Goal: Check status: Check status

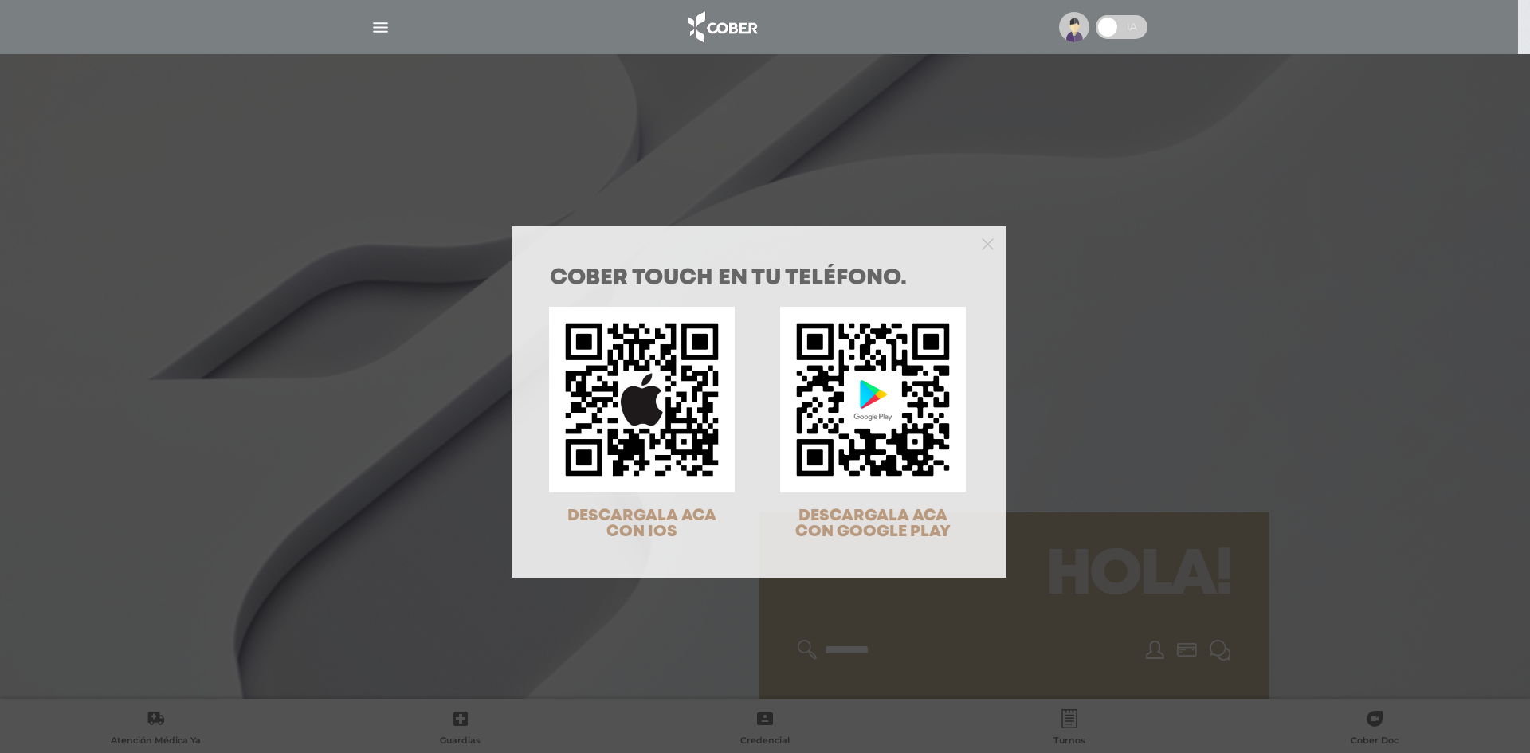
click at [990, 244] on div at bounding box center [759, 242] width 494 height 32
click at [984, 241] on polygon "Close" at bounding box center [988, 244] width 12 height 12
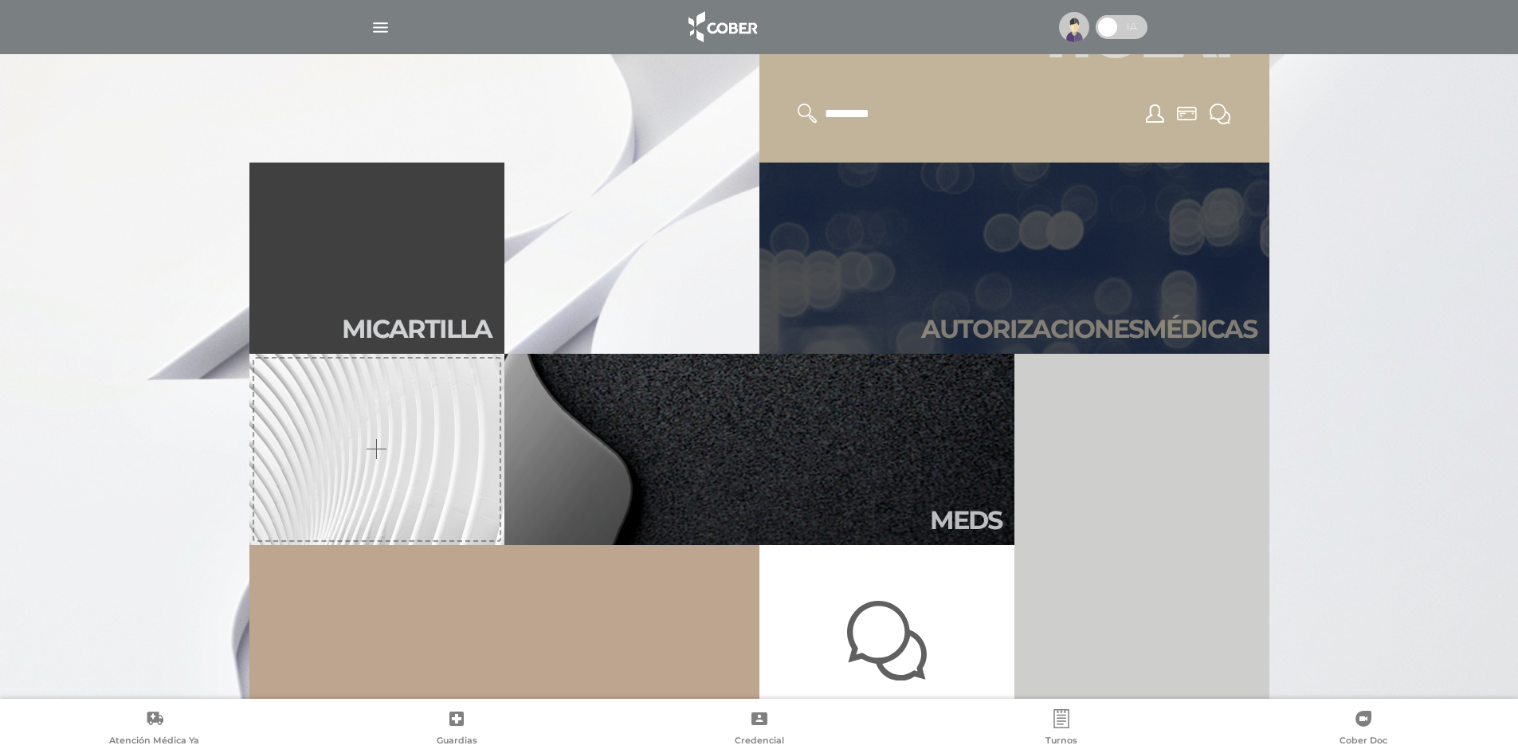
scroll to position [558, 0]
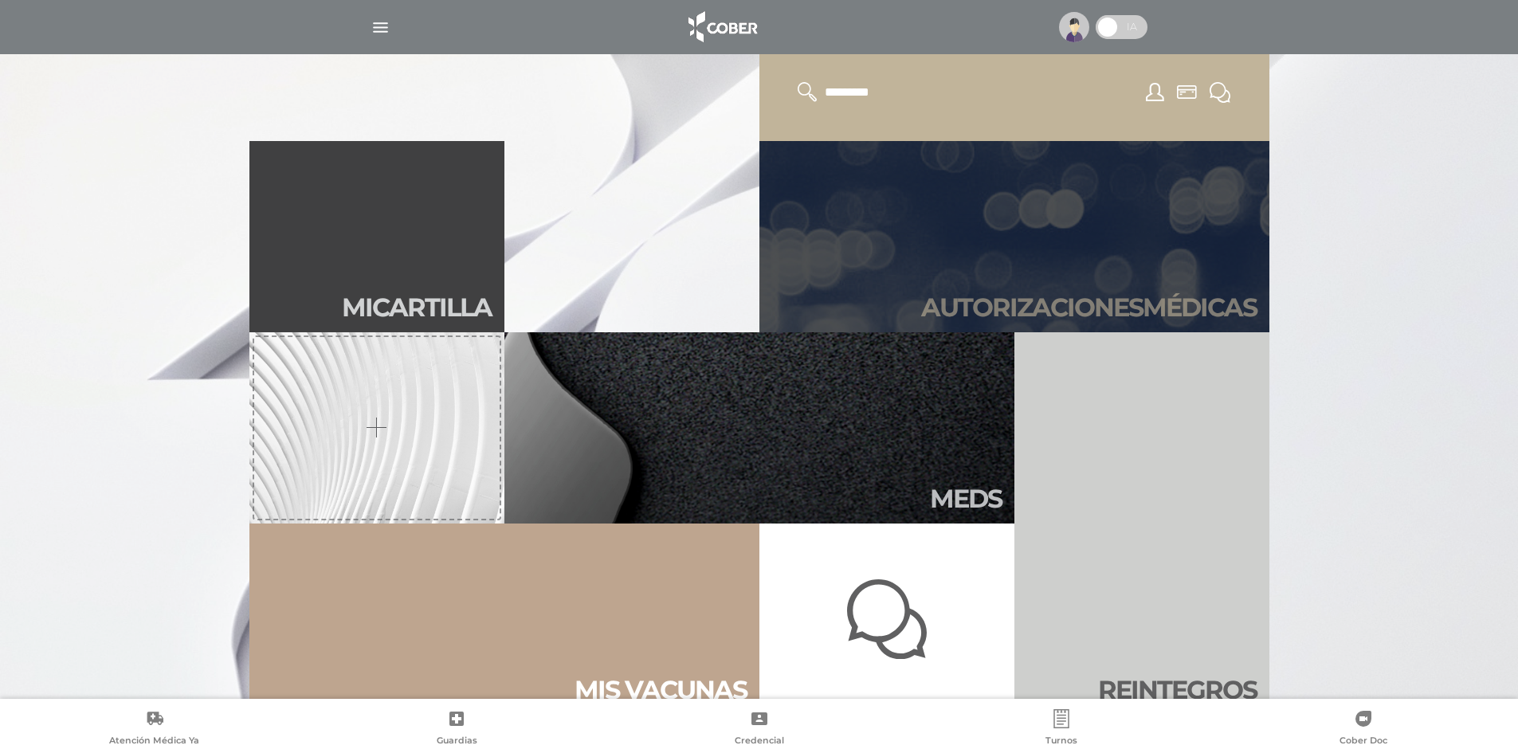
click at [1015, 235] on link "Autori zaciones médicas" at bounding box center [1014, 236] width 510 height 191
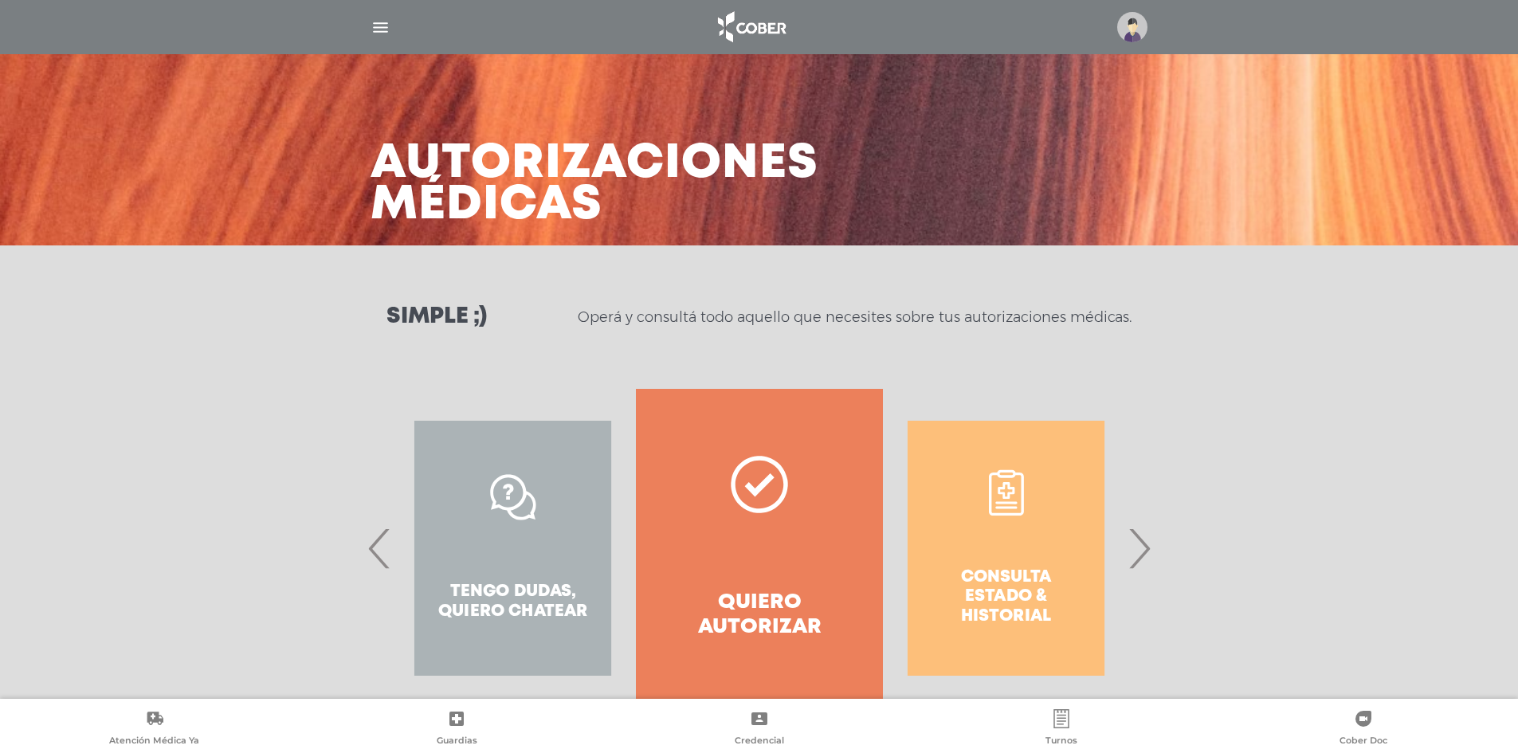
click at [1151, 539] on span "›" at bounding box center [1138, 548] width 31 height 86
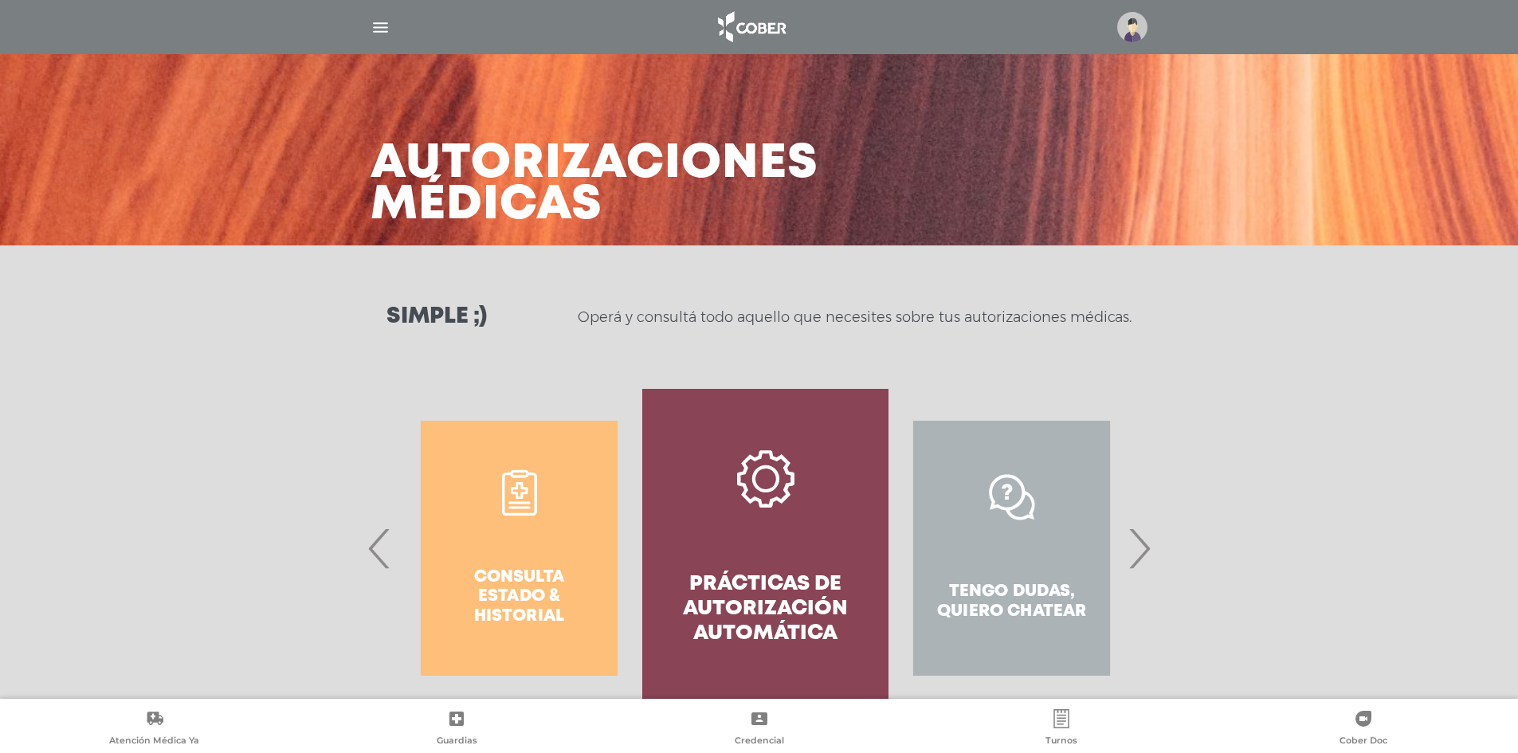
drag, startPoint x: 773, startPoint y: 552, endPoint x: 779, endPoint y: 599, distance: 47.4
click at [779, 599] on link "Prácticas de autorización automática" at bounding box center [765, 548] width 246 height 319
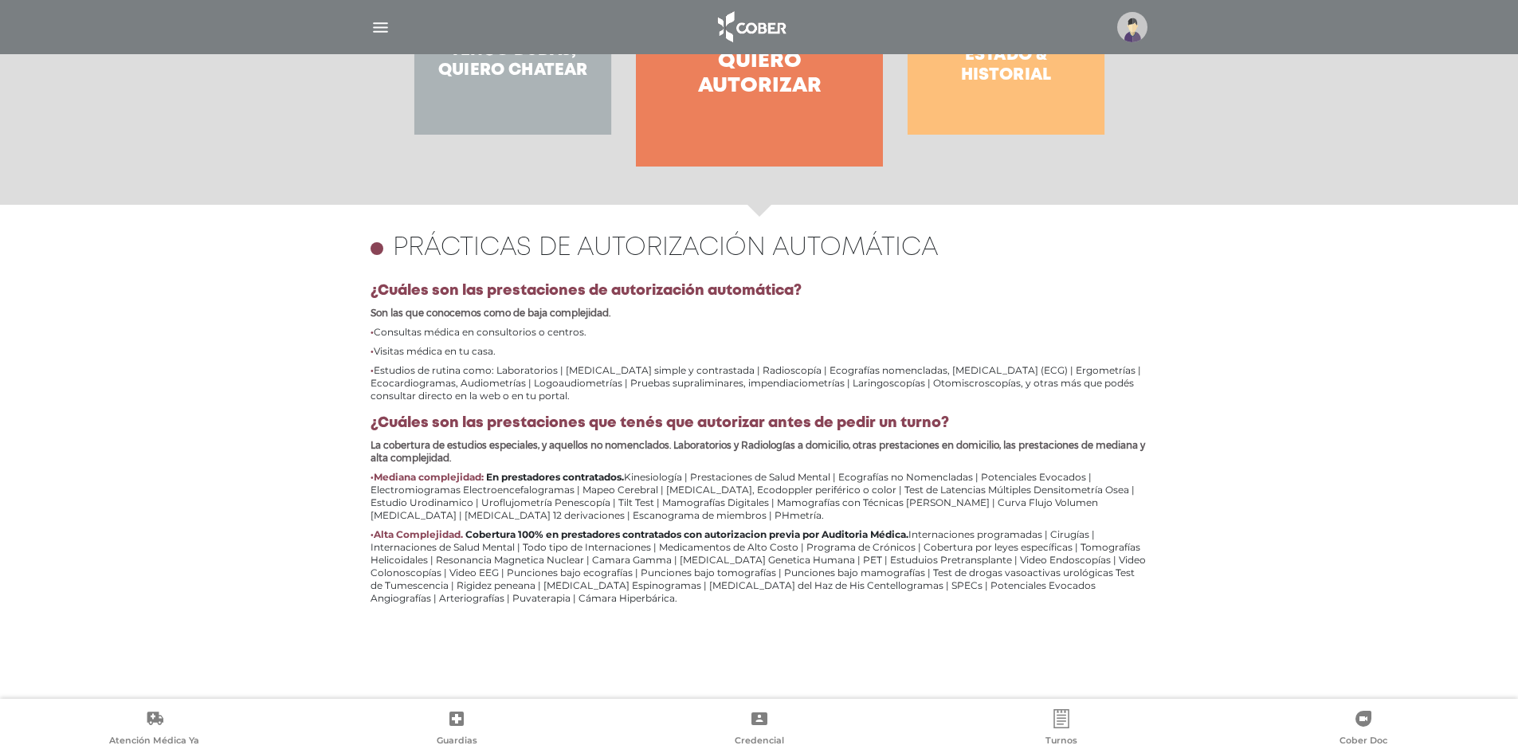
scroll to position [373, 0]
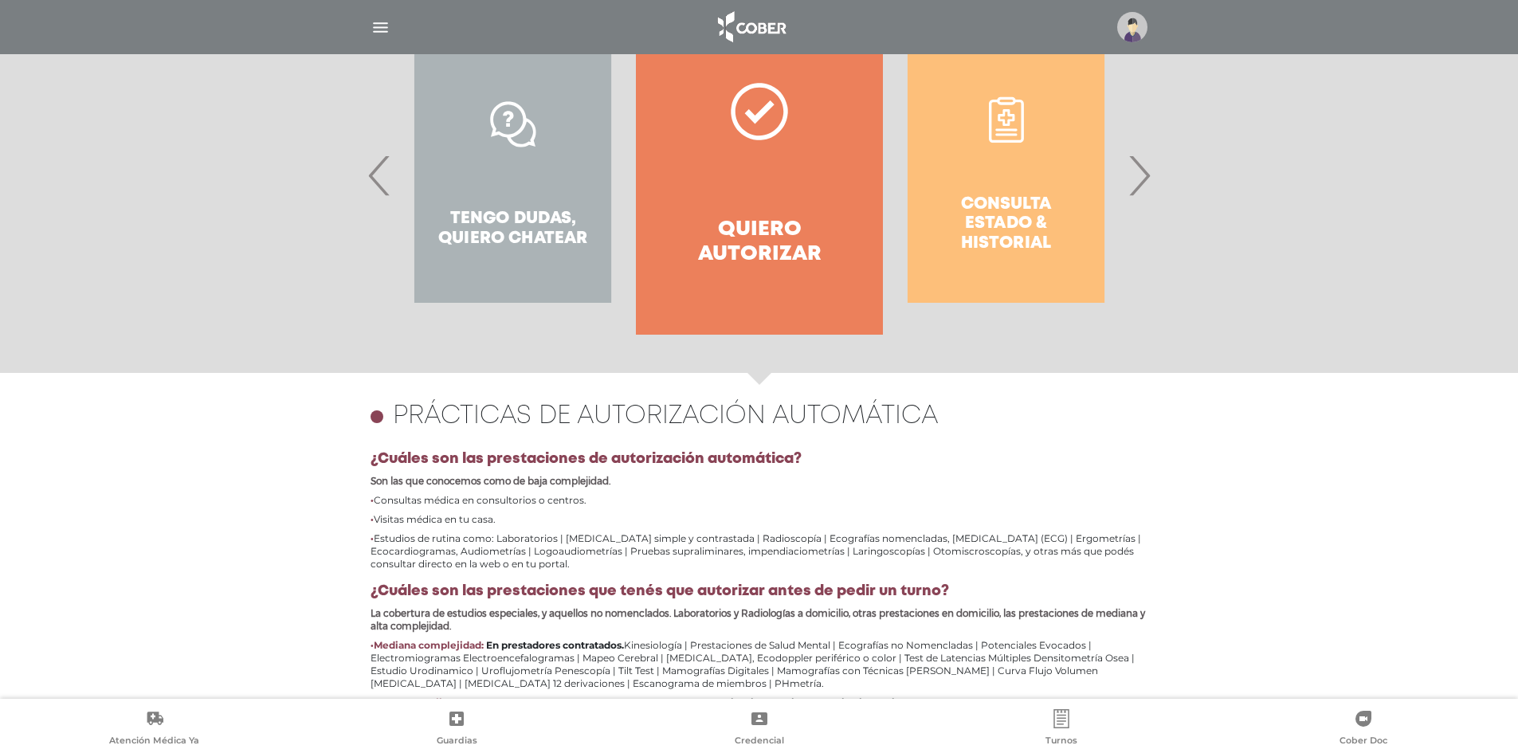
click at [1138, 186] on span "›" at bounding box center [1138, 175] width 31 height 86
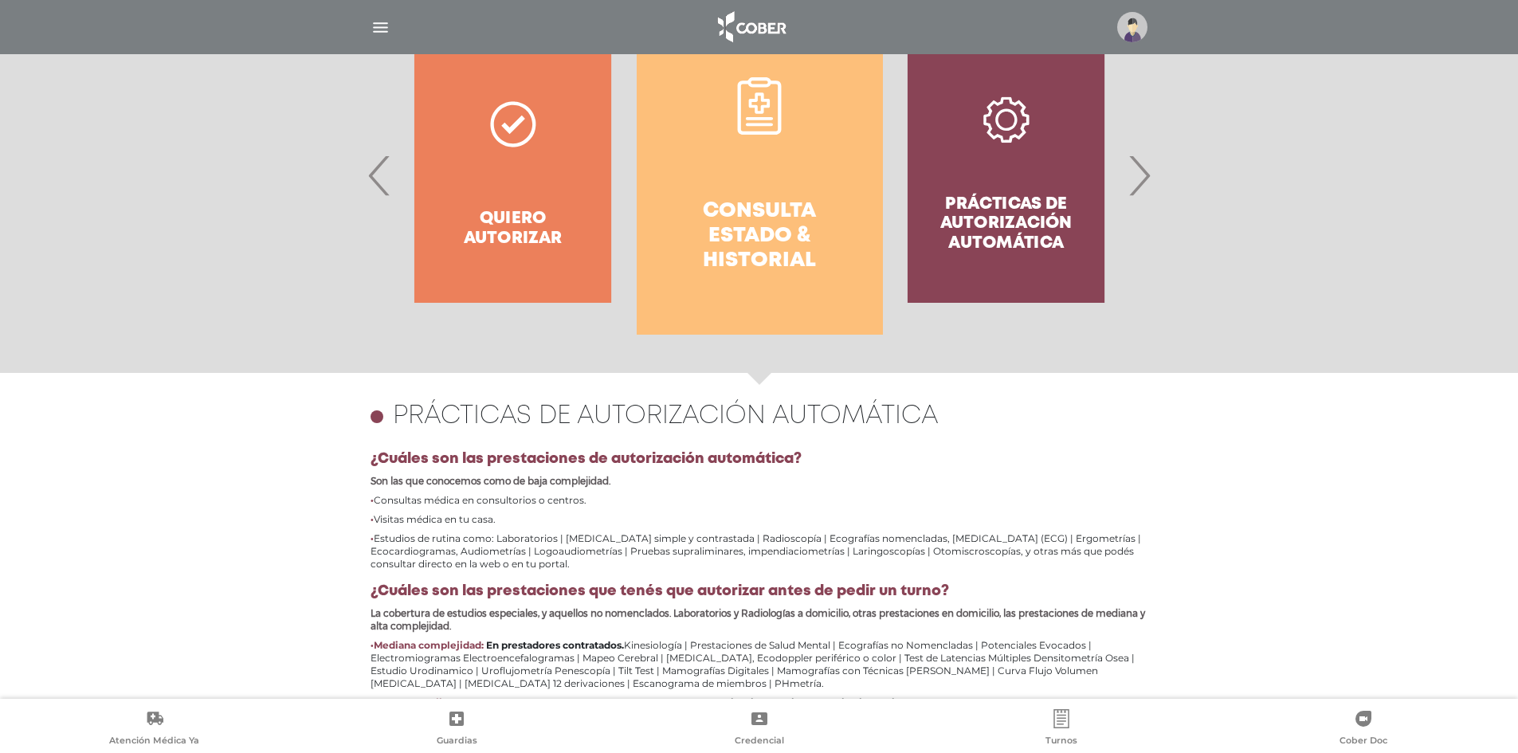
click at [792, 165] on link "Consulta estado & historial" at bounding box center [760, 175] width 246 height 319
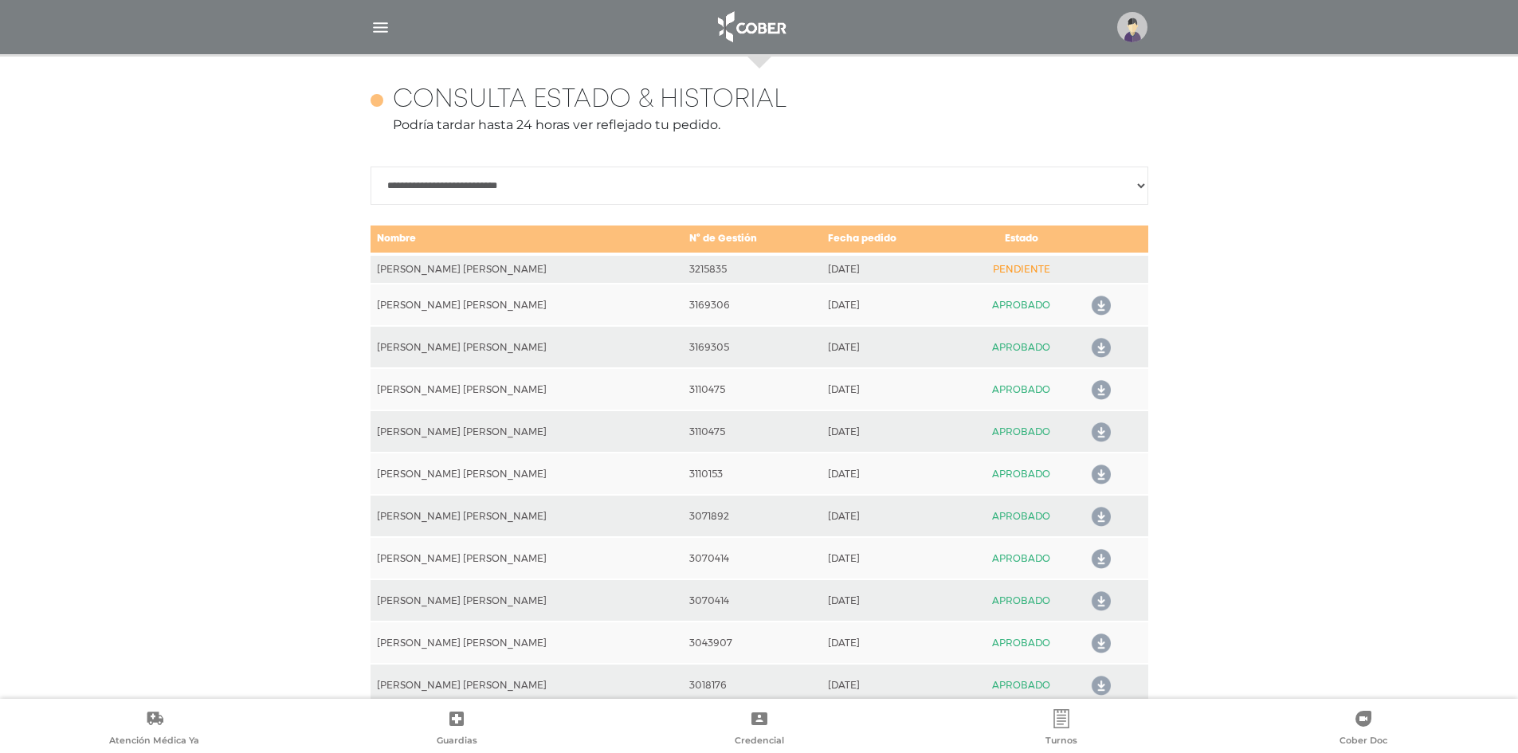
scroll to position [708, 0]
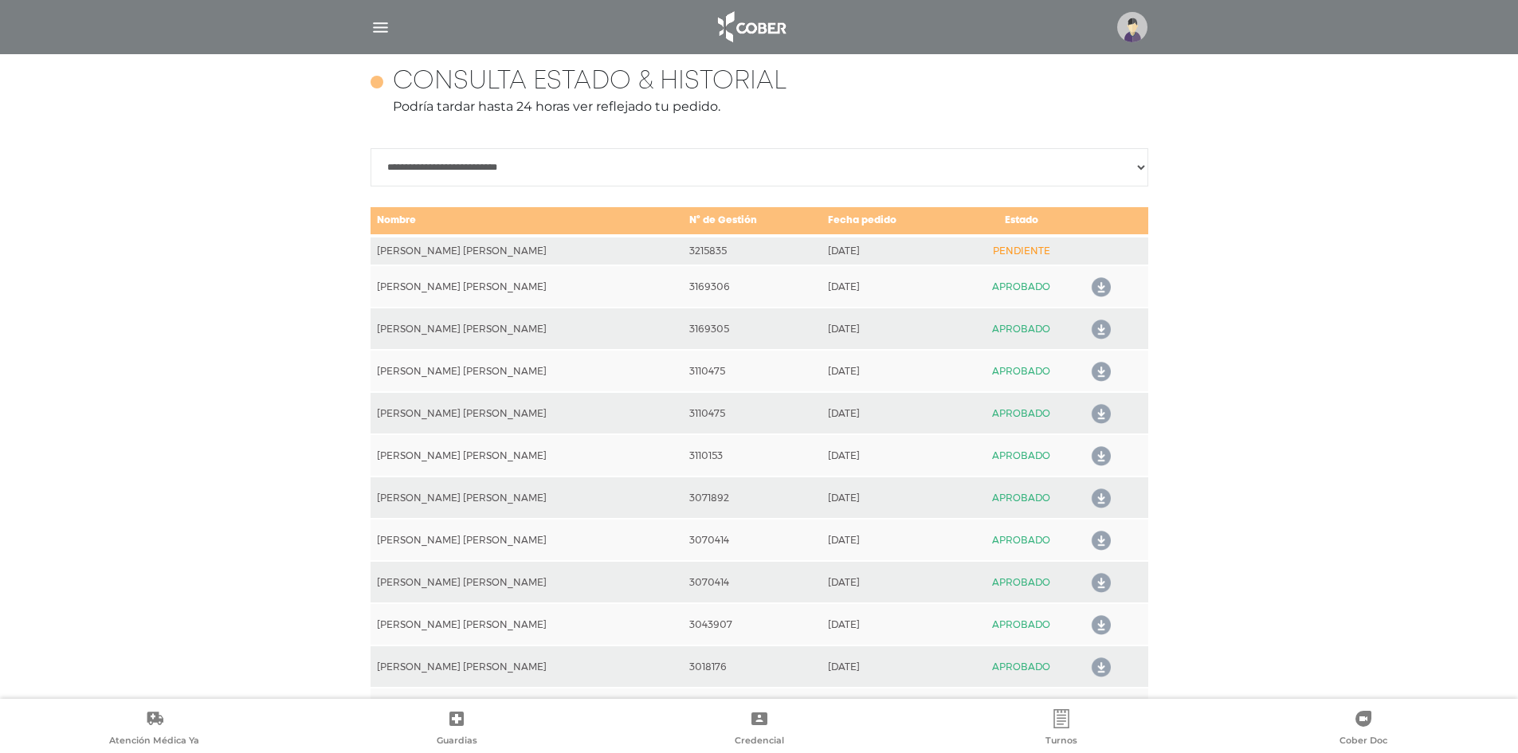
click at [683, 249] on td "3215835" at bounding box center [752, 250] width 138 height 29
copy td "3215835"
click at [704, 255] on td "3215835" at bounding box center [752, 250] width 138 height 29
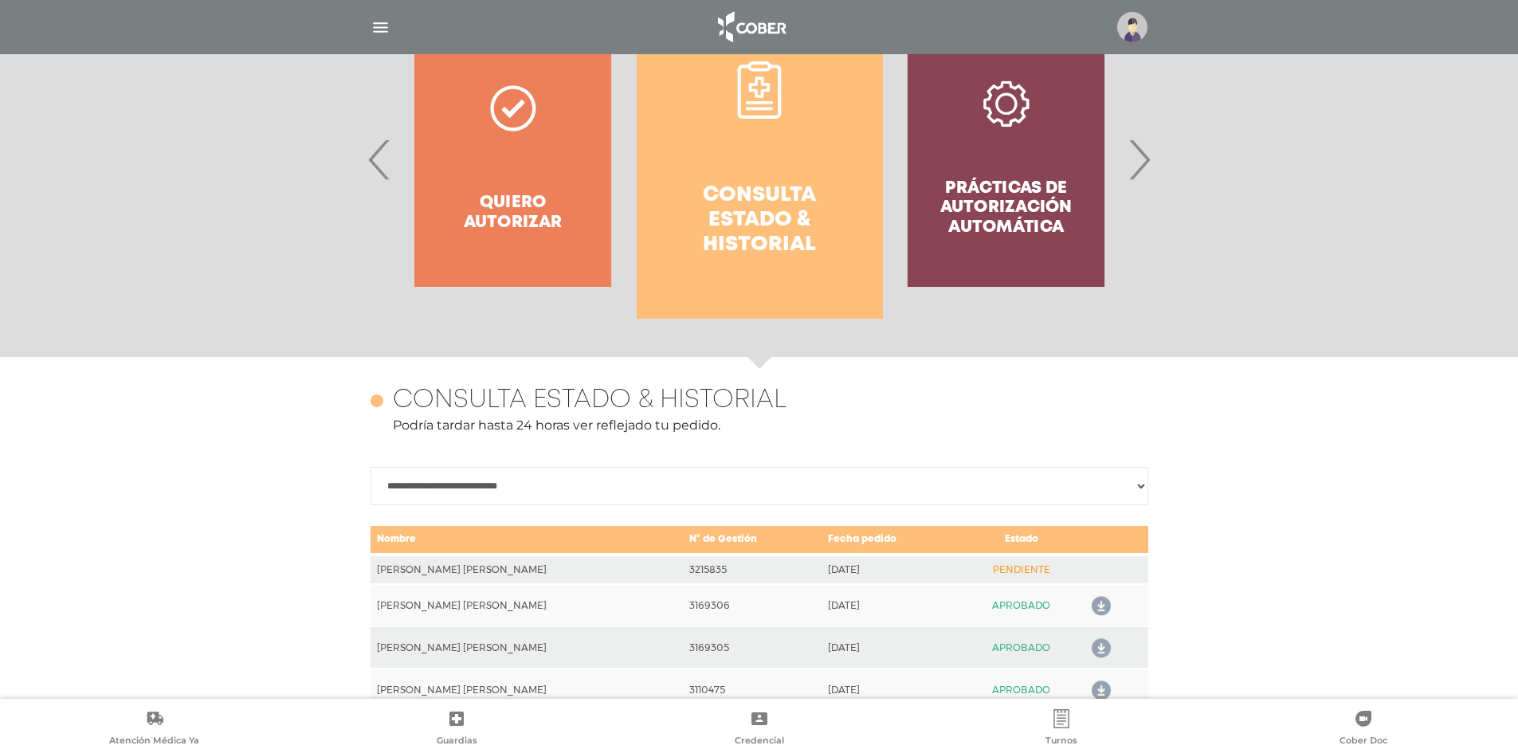
scroll to position [0, 0]
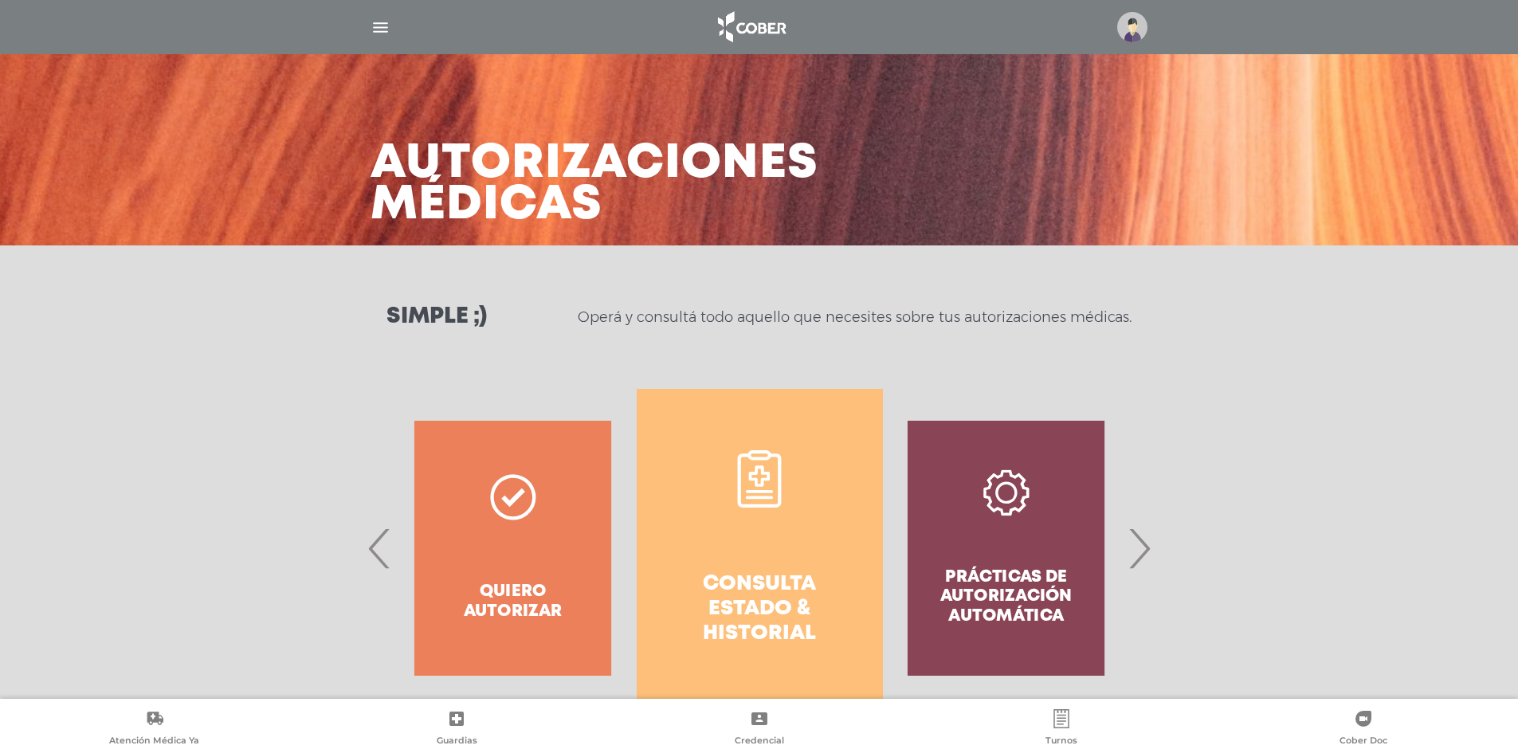
click at [755, 29] on img at bounding box center [751, 27] width 84 height 38
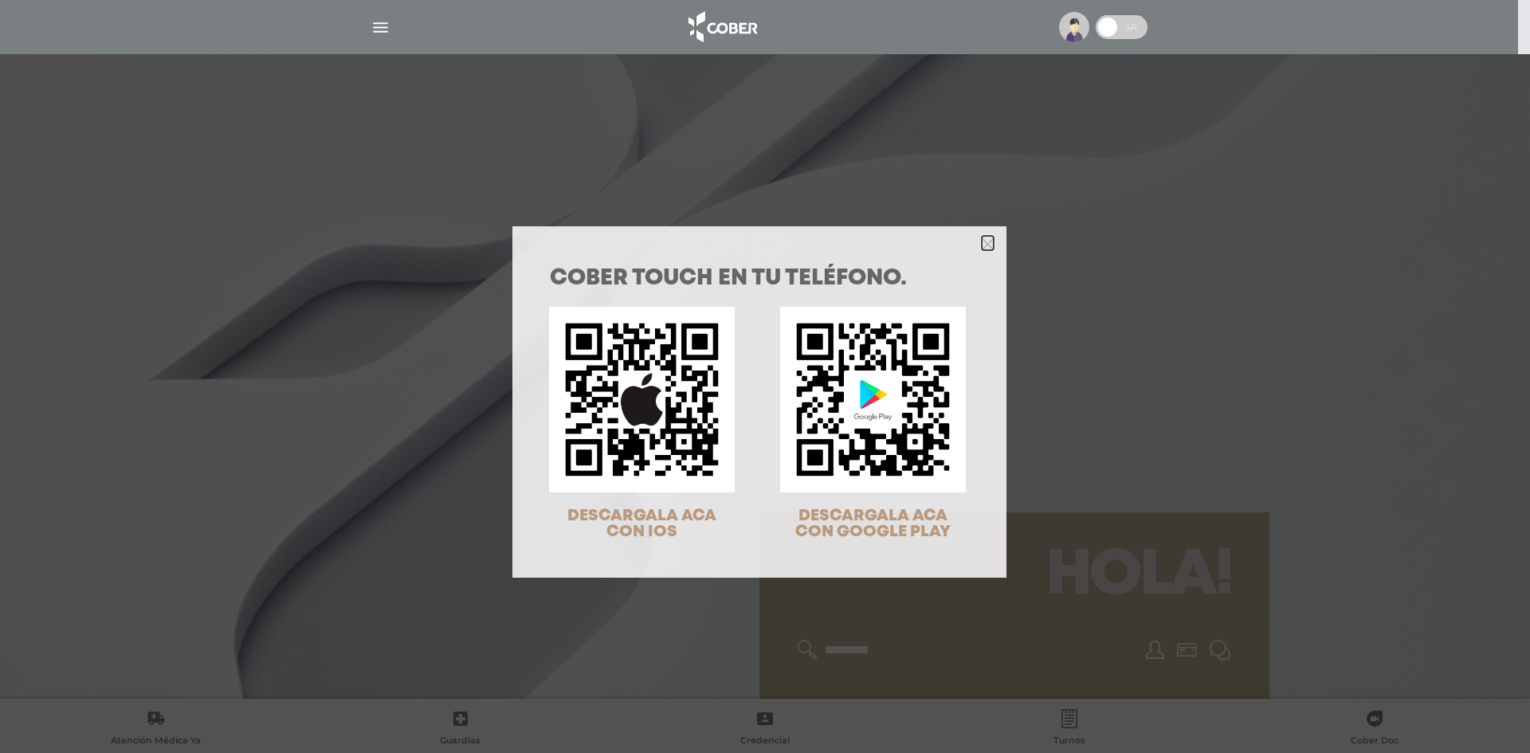
click at [982, 242] on icon "Close" at bounding box center [988, 244] width 12 height 12
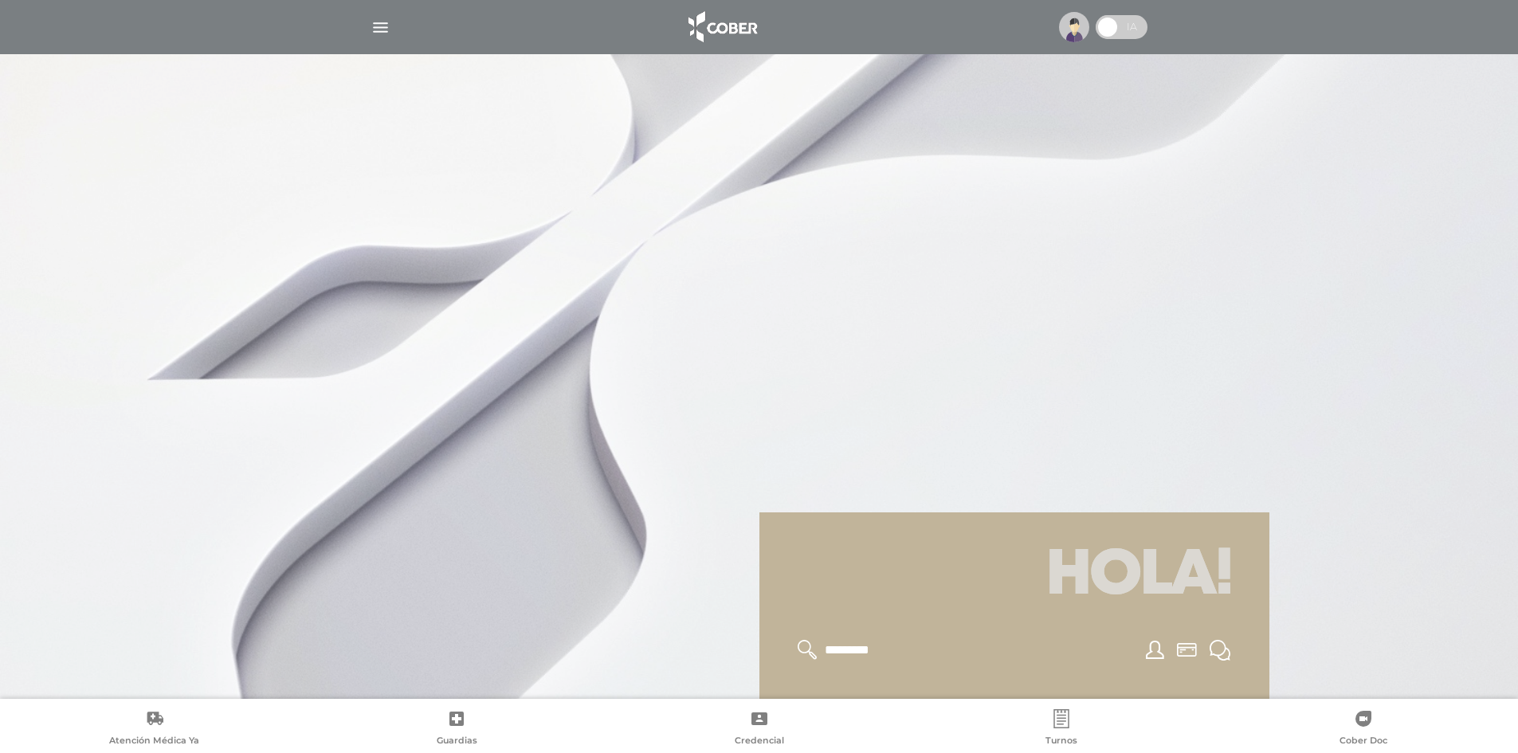
click at [1075, 27] on img at bounding box center [1074, 27] width 30 height 30
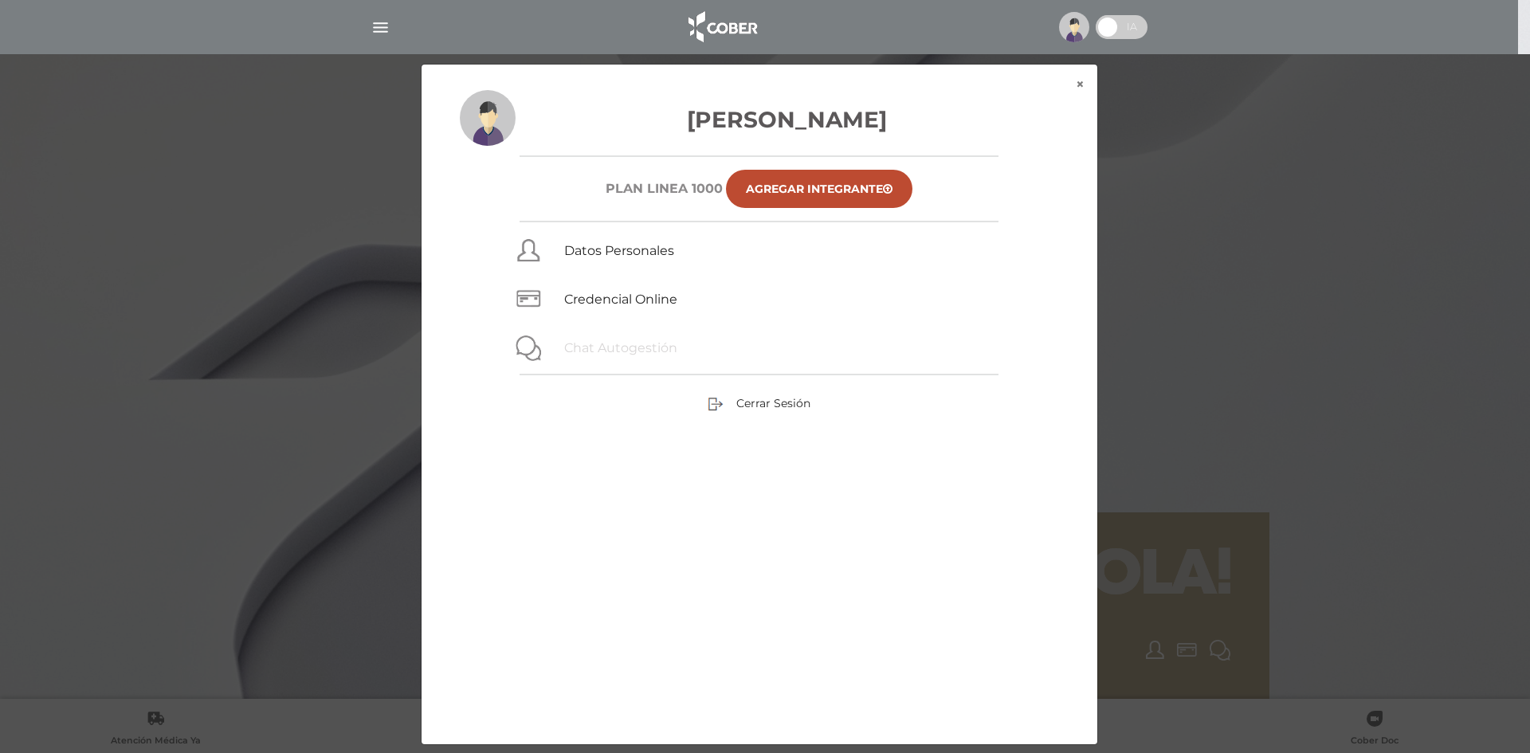
click at [605, 352] on link "Chat Autogestión" at bounding box center [620, 347] width 113 height 15
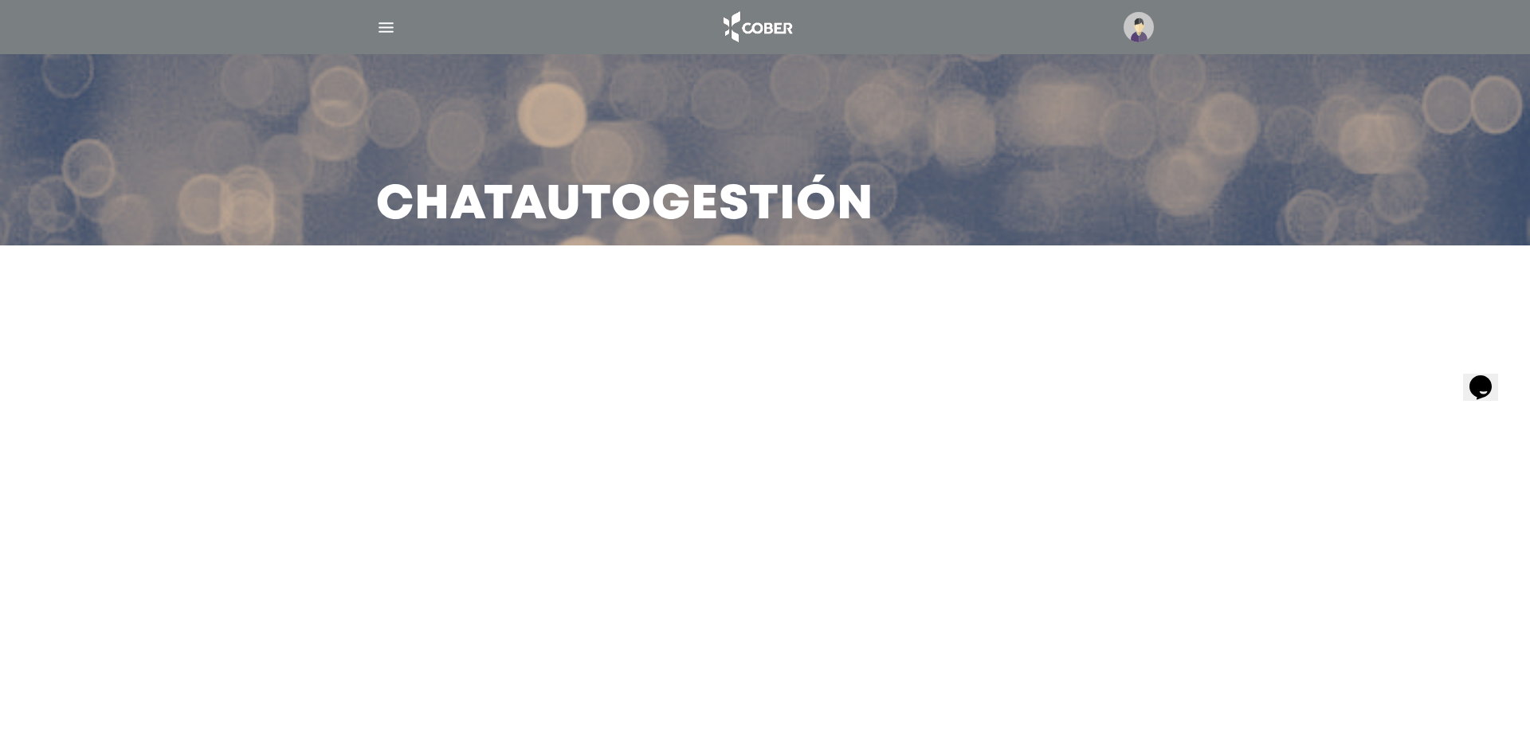
click at [1480, 374] on icon "Widget de Chat" at bounding box center [1480, 386] width 22 height 24
click at [890, 594] on main "Chat Autogestión" at bounding box center [765, 376] width 1530 height 753
